Goal: Find specific fact: Find specific page/section

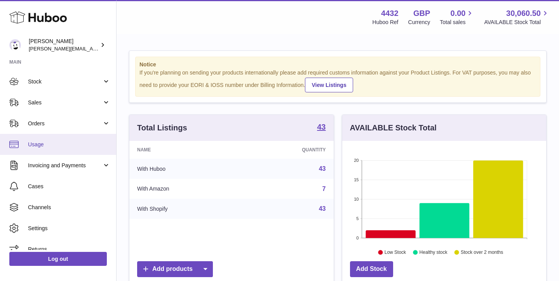
scroll to position [50, 0]
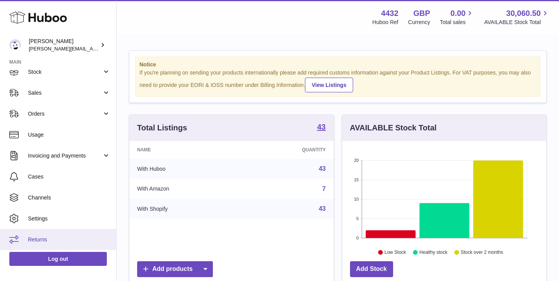
click at [74, 234] on link "Returns" at bounding box center [58, 239] width 116 height 21
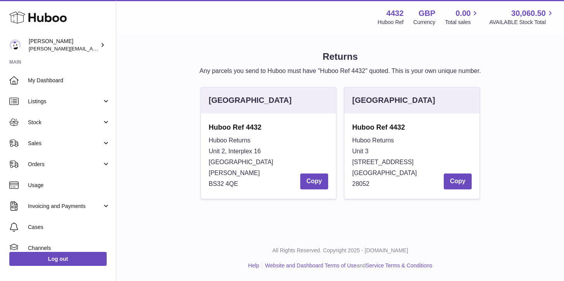
drag, startPoint x: 266, startPoint y: 141, endPoint x: 205, endPoint y: 141, distance: 60.9
click at [205, 141] on div "Huboo Ref 4432 [STREET_ADDRESS][PERSON_NAME] Copy" at bounding box center [268, 155] width 135 height 85
copy span "Huboo Returns"
drag, startPoint x: 265, startPoint y: 153, endPoint x: 205, endPoint y: 153, distance: 60.2
click at [205, 153] on div "Huboo Ref 4432 [STREET_ADDRESS][PERSON_NAME] Copy" at bounding box center [268, 155] width 135 height 85
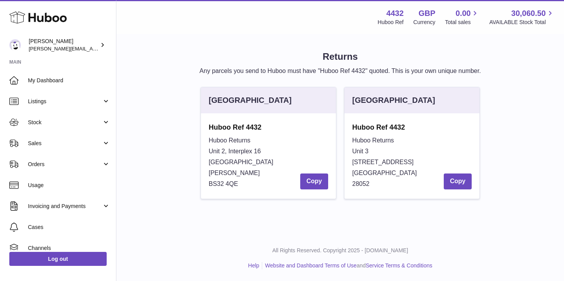
copy span "Unit 2, Interplex 16"
drag, startPoint x: 259, startPoint y: 164, endPoint x: 205, endPoint y: 164, distance: 53.2
click at [205, 164] on div "Huboo Ref 4432 [STREET_ADDRESS][PERSON_NAME] Copy" at bounding box center [268, 155] width 135 height 85
copy span "[GEOGRAPHIC_DATA]"
drag, startPoint x: 260, startPoint y: 174, endPoint x: 201, endPoint y: 174, distance: 58.6
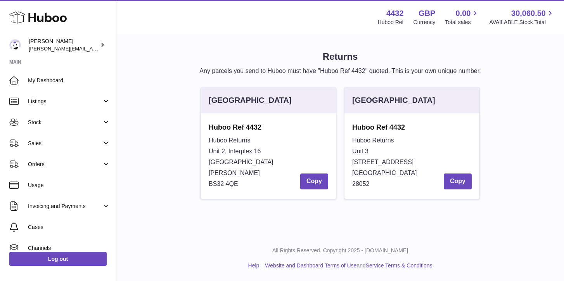
click at [201, 174] on div "Huboo Ref 4432 [STREET_ADDRESS][PERSON_NAME] Copy" at bounding box center [268, 155] width 135 height 85
copy span "[PERSON_NAME]"
drag, startPoint x: 260, startPoint y: 141, endPoint x: 199, endPoint y: 141, distance: 61.3
click at [199, 141] on div "[GEOGRAPHIC_DATA] Huboo Ref 4432 [STREET_ADDRESS][PERSON_NAME] Copy" at bounding box center [269, 147] width 144 height 120
copy span "Huboo Returns"
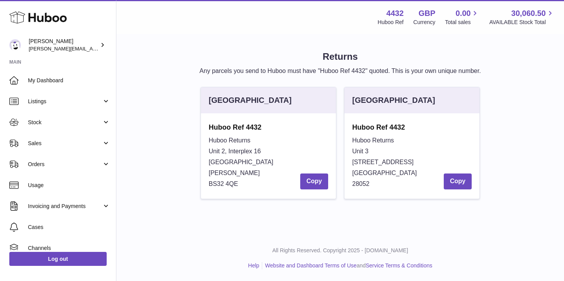
drag, startPoint x: 271, startPoint y: 147, endPoint x: 202, endPoint y: 147, distance: 69.1
click at [202, 147] on div "Huboo Ref 4432 [STREET_ADDRESS][PERSON_NAME] Copy" at bounding box center [268, 155] width 135 height 85
copy span "Unit 2, Interplex 16"
drag, startPoint x: 269, startPoint y: 166, endPoint x: 194, endPoint y: 166, distance: 75.7
click at [194, 166] on div "[GEOGRAPHIC_DATA] Huboo Ref 4432 [STREET_ADDRESS][PERSON_NAME] Copy [GEOGRAPHIC…" at bounding box center [340, 147] width 431 height 120
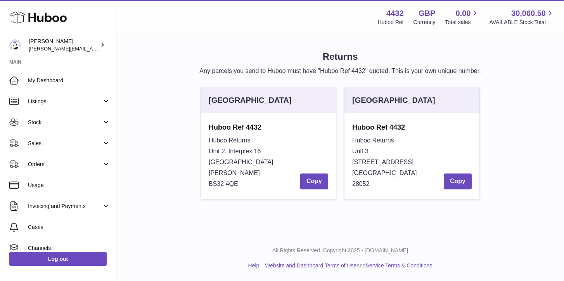
copy span "[GEOGRAPHIC_DATA]"
